Goal: Task Accomplishment & Management: Complete application form

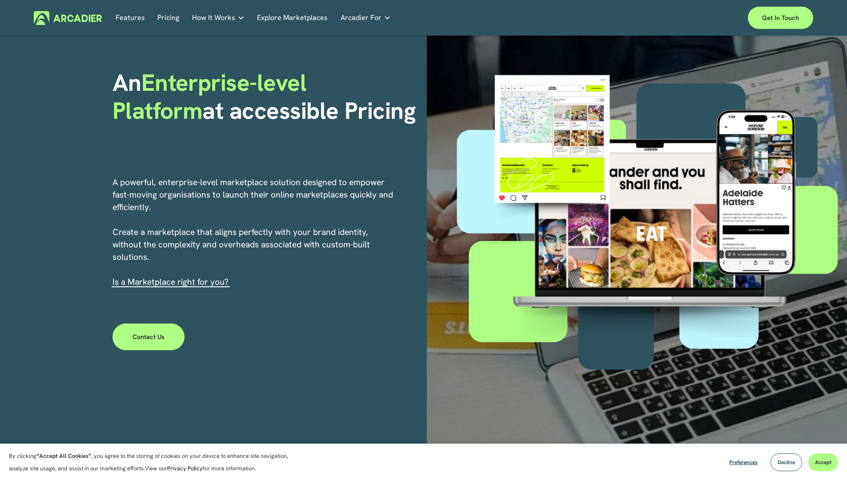
scroll to position [54, 0]
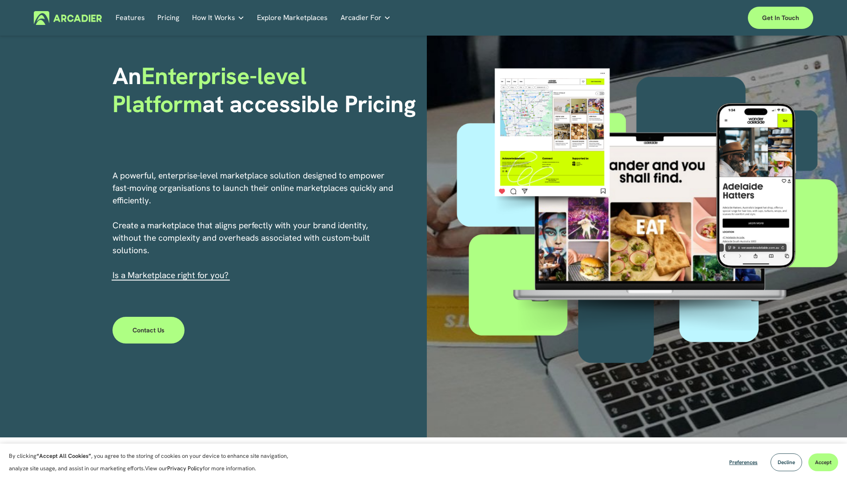
click at [155, 322] on link "Contact Us" at bounding box center [149, 330] width 73 height 27
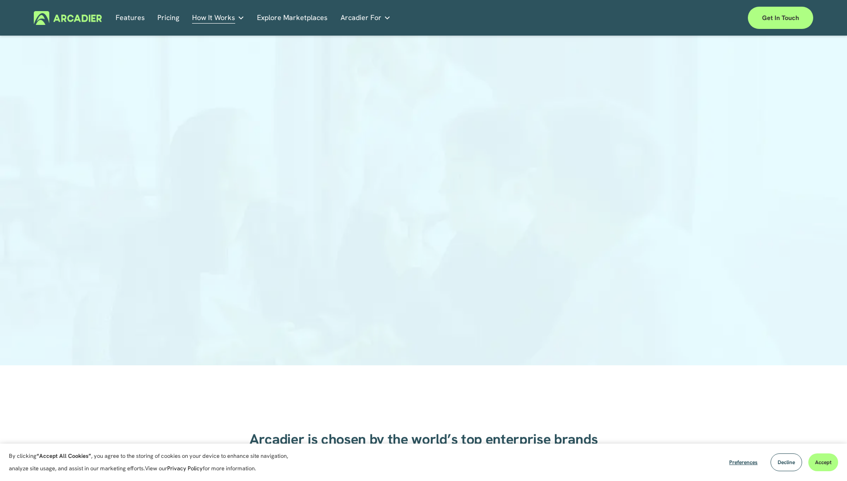
scroll to position [37, 0]
